Goal: Task Accomplishment & Management: Manage account settings

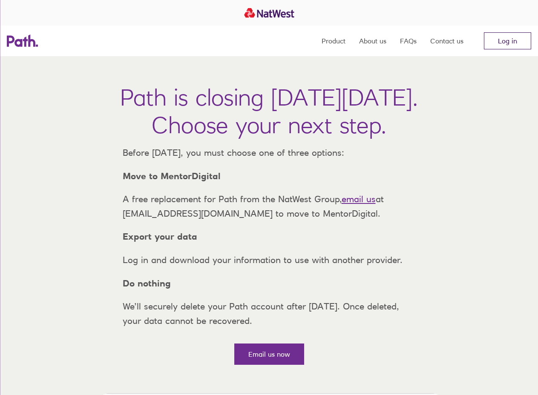
click at [501, 41] on link "Log in" at bounding box center [507, 40] width 47 height 17
